Goal: Task Accomplishment & Management: Manage account settings

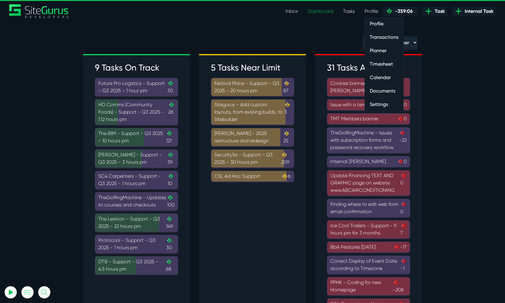
click at [368, 9] on link "Profile" at bounding box center [370, 11] width 23 height 12
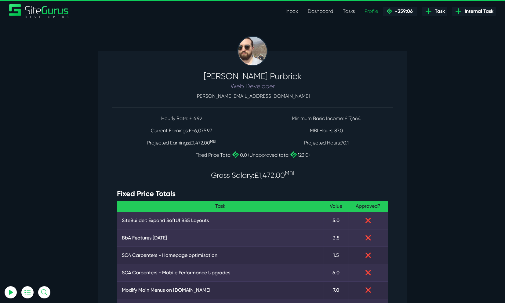
click at [329, 10] on link "Dashboard" at bounding box center [320, 11] width 35 height 12
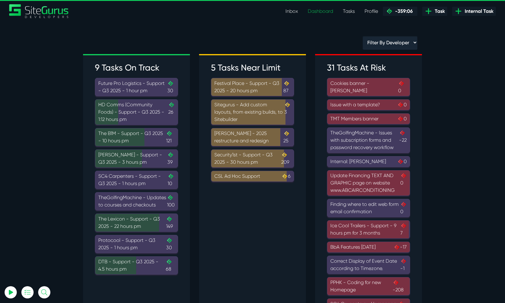
click at [187, 174] on div "9 Tasks On Track Future Pro Logistics - Support - Q3 2025 - 1 hour pm .cls-1{fi…" at bounding box center [136, 169] width 107 height 229
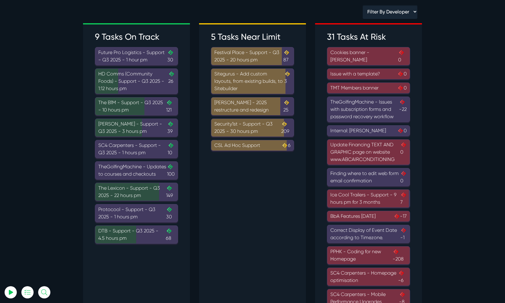
scroll to position [37, 0]
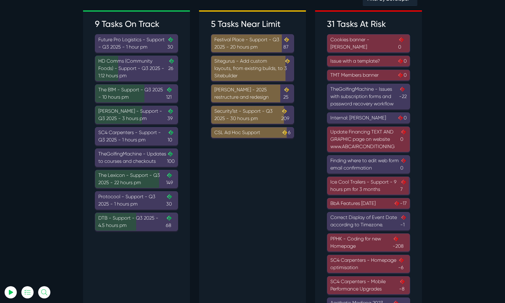
scroll to position [45, 0]
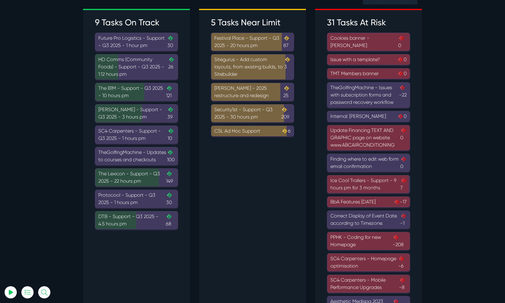
click at [370, 244] on div "PPHK - Coding for new Homepage -208" at bounding box center [368, 240] width 76 height 15
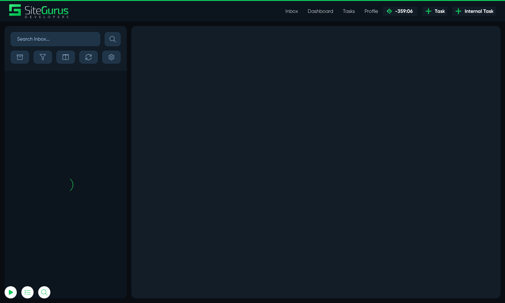
scroll to position [-583, 0]
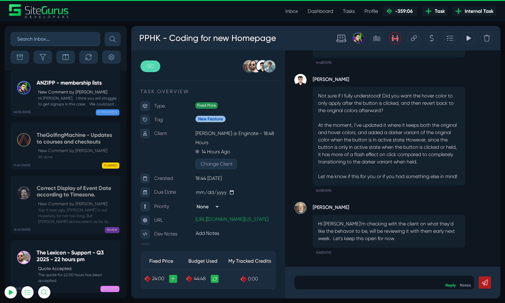
click at [469, 41] on icon at bounding box center [467, 38] width 5 height 12
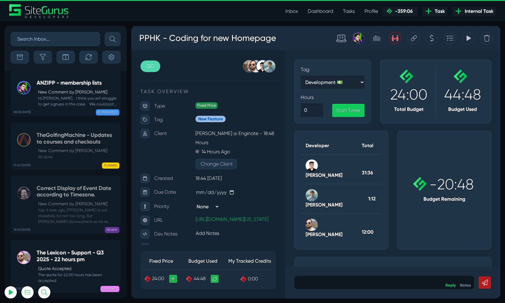
click at [469, 41] on icon at bounding box center [467, 38] width 5 height 12
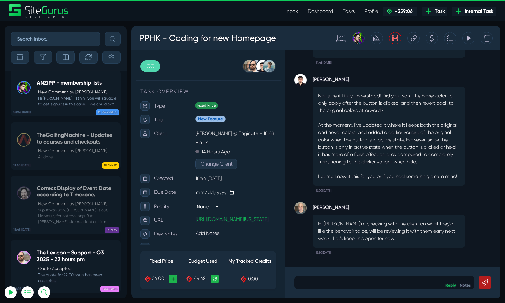
click at [282, 8] on link "Inbox" at bounding box center [291, 11] width 22 height 12
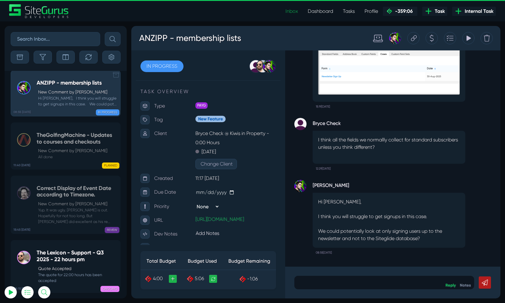
click at [113, 78] on icon at bounding box center [116, 74] width 6 height 5
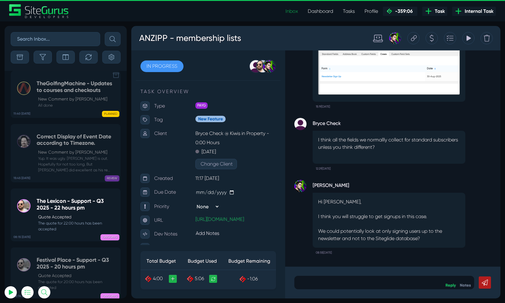
scroll to position [-530, 0]
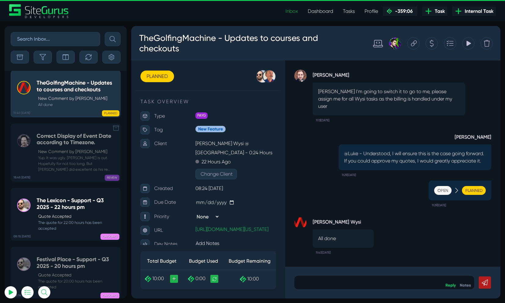
click at [117, 131] on icon at bounding box center [116, 128] width 6 height 6
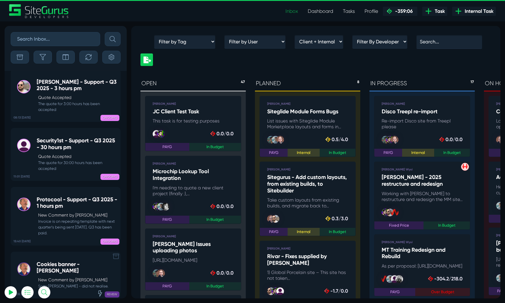
click at [114, 259] on icon at bounding box center [116, 255] width 6 height 5
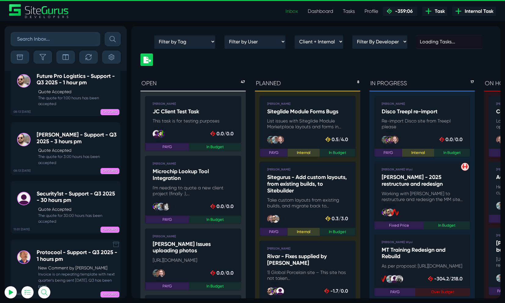
click at [115, 246] on icon at bounding box center [116, 244] width 6 height 5
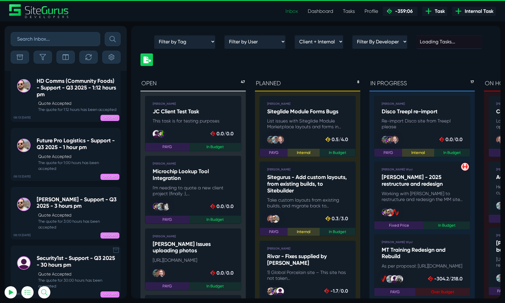
click at [116, 251] on icon at bounding box center [116, 250] width 6 height 6
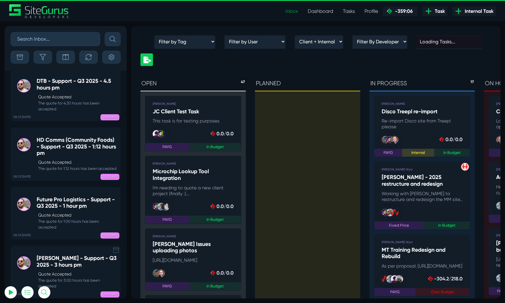
click at [116, 250] on icon at bounding box center [116, 250] width 6 height 6
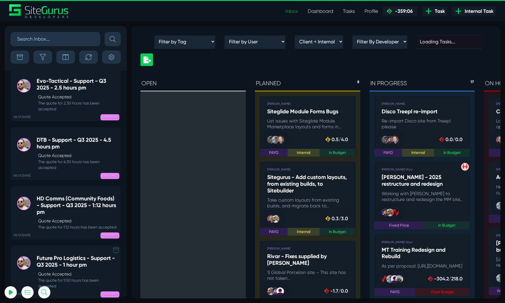
click at [115, 252] on icon at bounding box center [116, 249] width 6 height 5
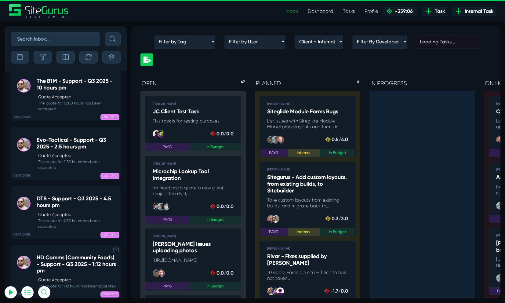
click at [115, 248] on icon at bounding box center [116, 249] width 6 height 6
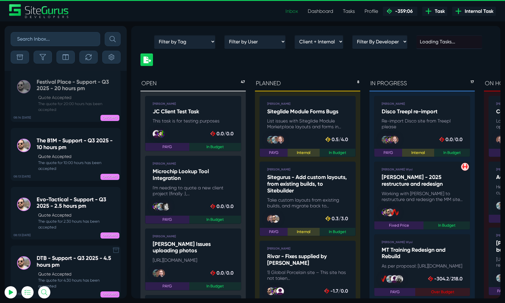
click at [117, 253] on icon at bounding box center [116, 250] width 6 height 6
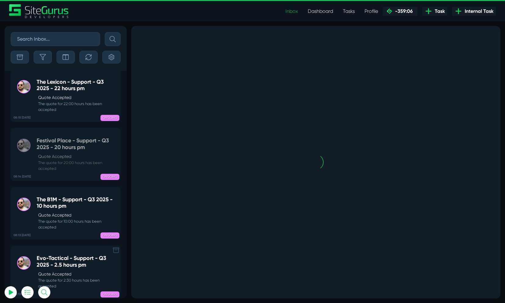
click at [116, 250] on icon at bounding box center [116, 250] width 6 height 6
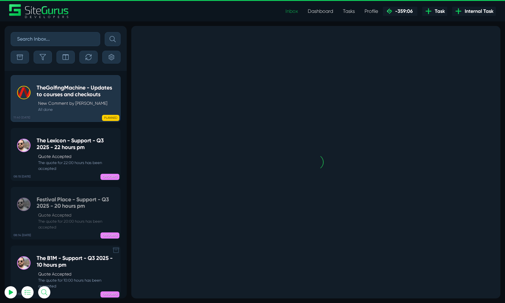
click at [116, 253] on icon at bounding box center [116, 250] width 6 height 6
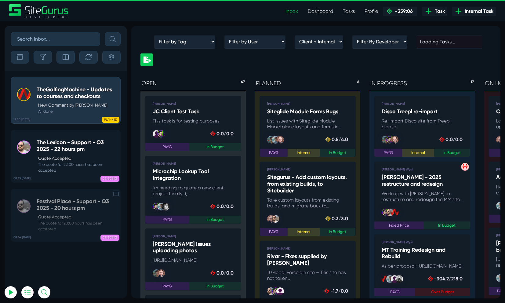
click at [116, 193] on icon at bounding box center [116, 192] width 6 height 5
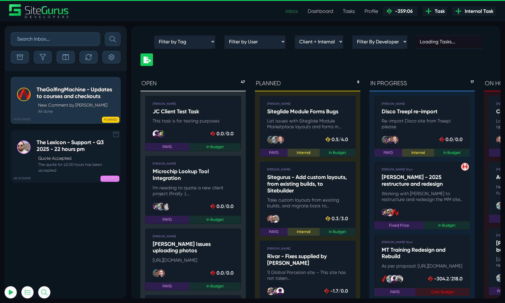
click at [115, 134] on icon at bounding box center [116, 134] width 6 height 6
